Goal: Task Accomplishment & Management: Complete application form

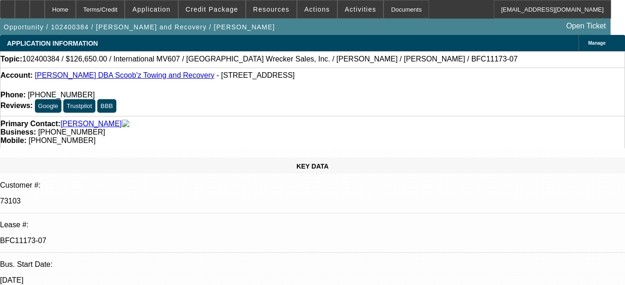
select select "0"
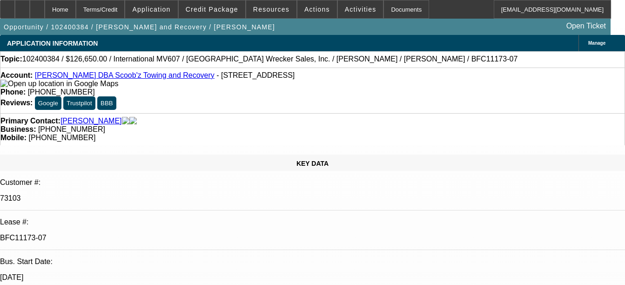
select select "0"
select select "6"
select select "0"
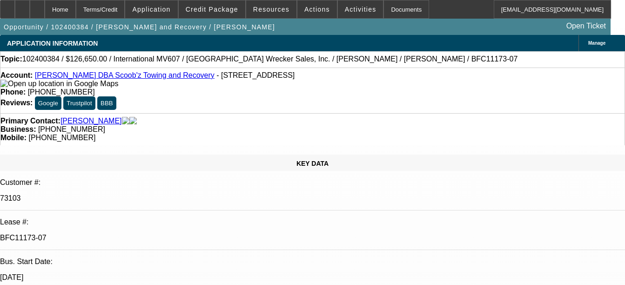
select select "2"
select select "0"
select select "6"
select select "0"
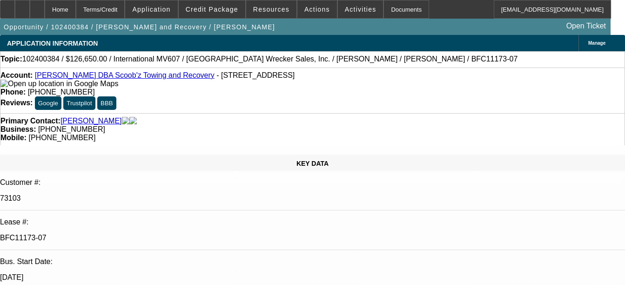
select select "2"
select select "0"
select select "6"
select select "0"
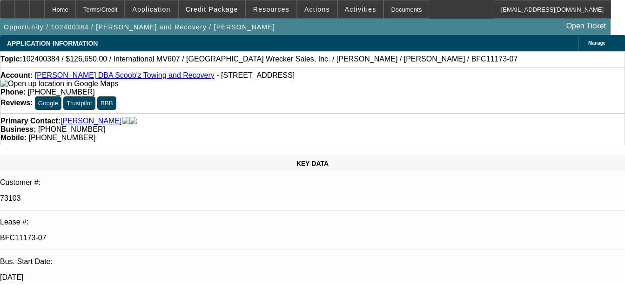
select select "2"
select select "0"
select select "6"
